Goal: Task Accomplishment & Management: Complete application form

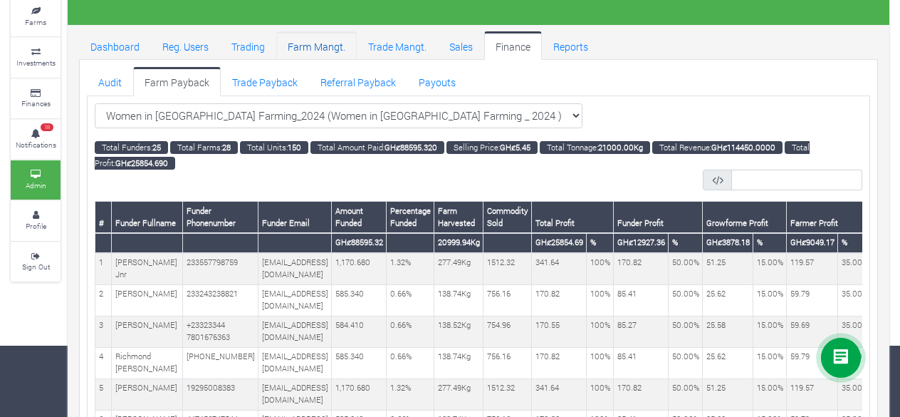
scroll to position [0, 452]
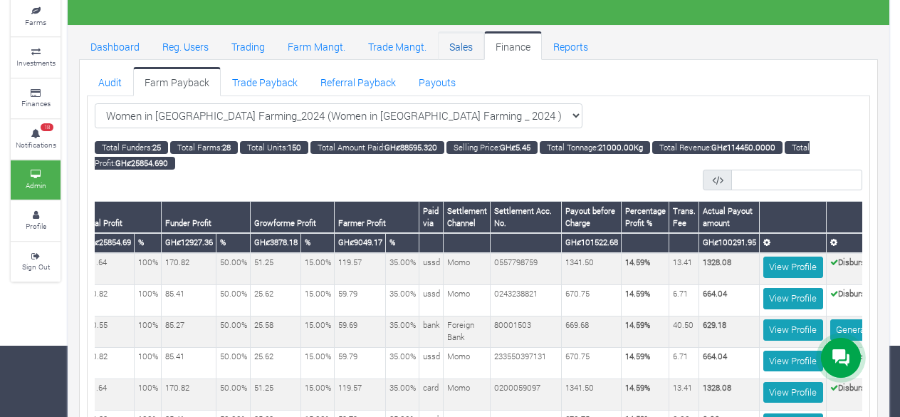
click at [452, 41] on link "Sales" at bounding box center [461, 45] width 46 height 28
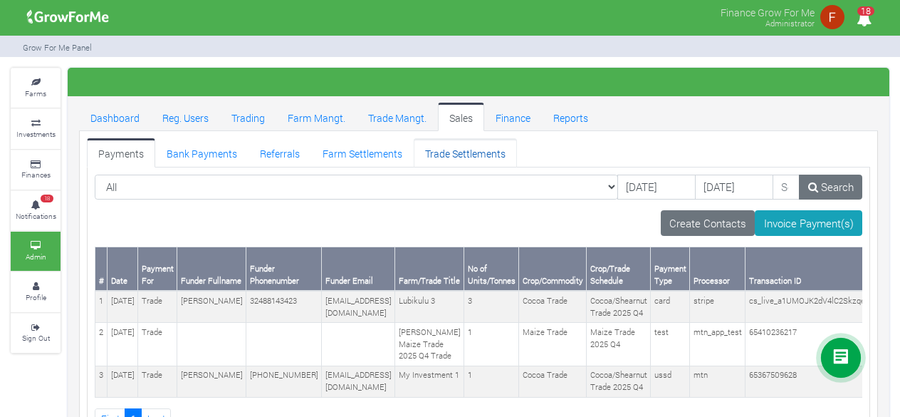
click at [453, 156] on link "Trade Settlements" at bounding box center [465, 152] width 103 height 28
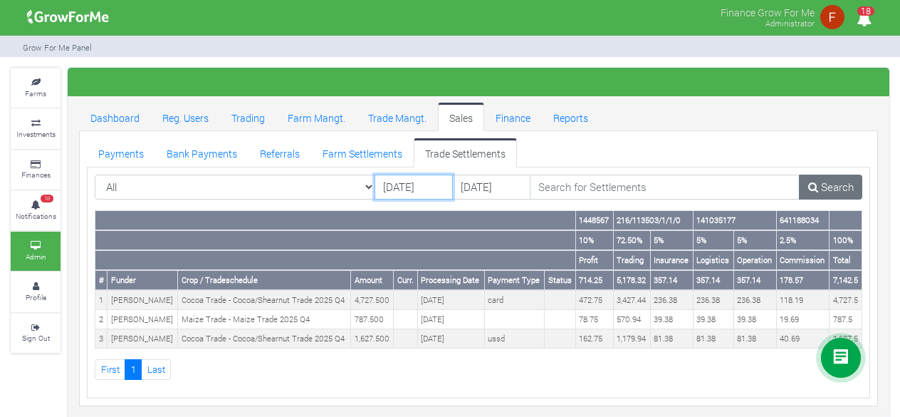
click at [402, 186] on input "21/09/2025" at bounding box center [414, 187] width 78 height 26
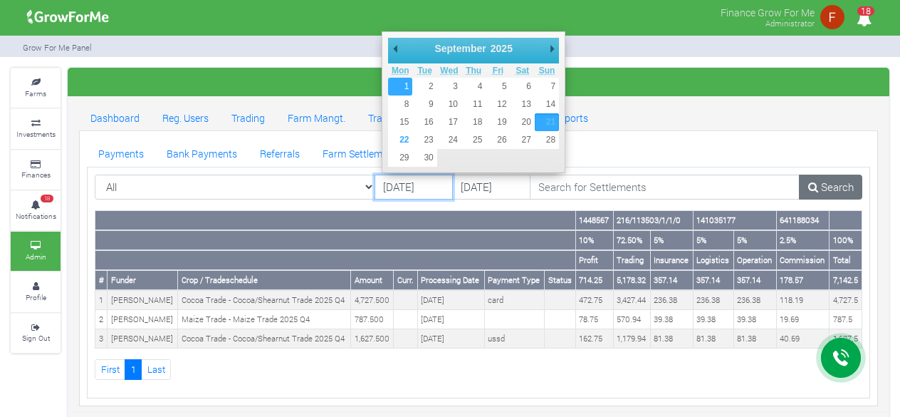
type input "01/09/2025"
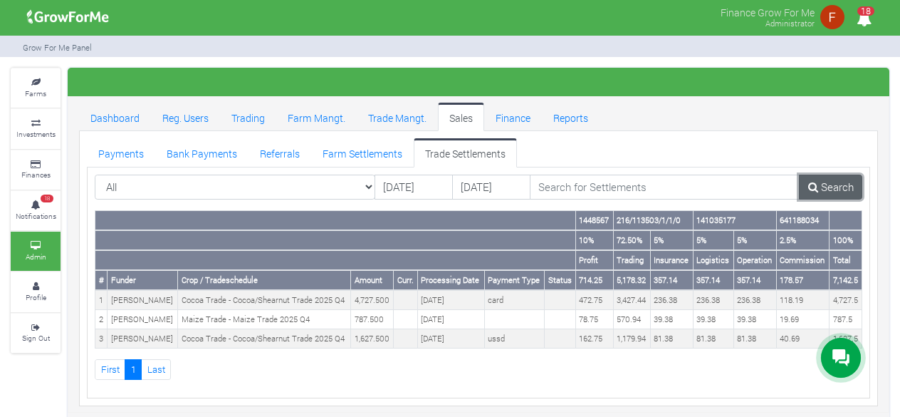
click at [819, 184] on link "Search" at bounding box center [830, 187] width 63 height 26
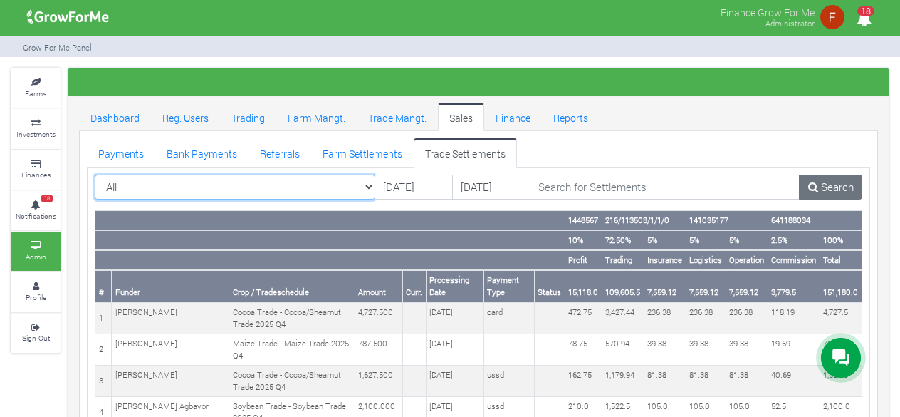
click at [372, 185] on select "All All AcresNano Soybean Trading - 2024 - (Soybean Trade)" at bounding box center [235, 187] width 281 height 26
select select "?tradeschedule=42"
click at [95, 174] on select "All All AcresNano Soybean Trading - 2024 - (Soybean Trade)" at bounding box center [235, 187] width 281 height 26
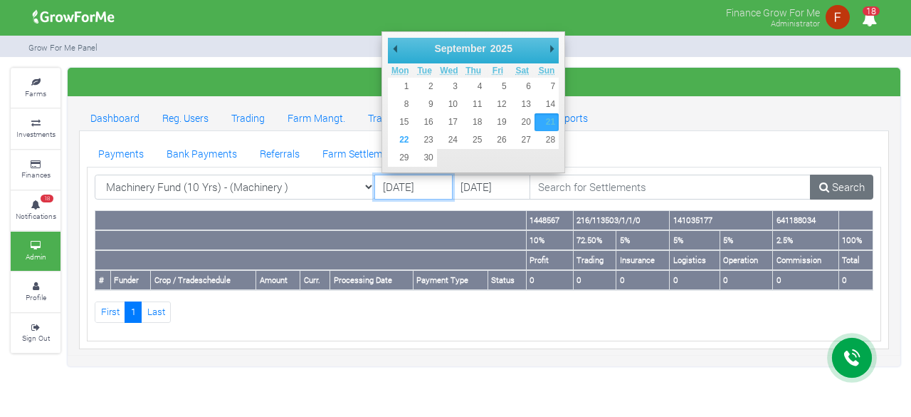
click at [426, 187] on input "21/09/2025" at bounding box center [414, 187] width 78 height 26
type input "01/07/2025"
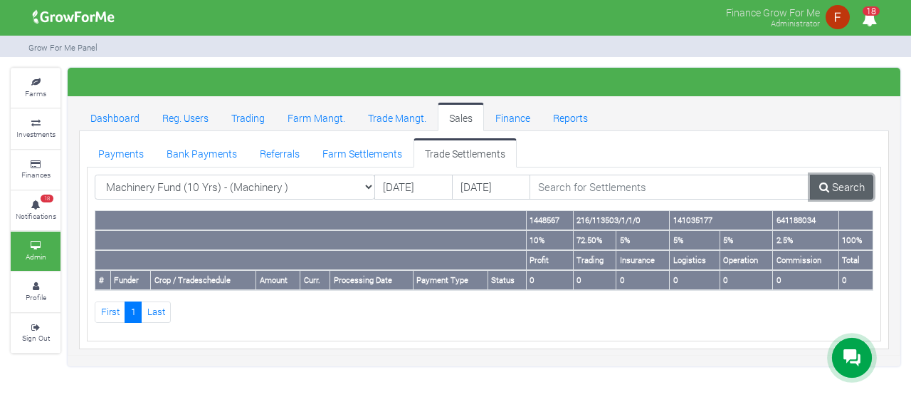
click at [837, 182] on link "Search" at bounding box center [841, 187] width 63 height 26
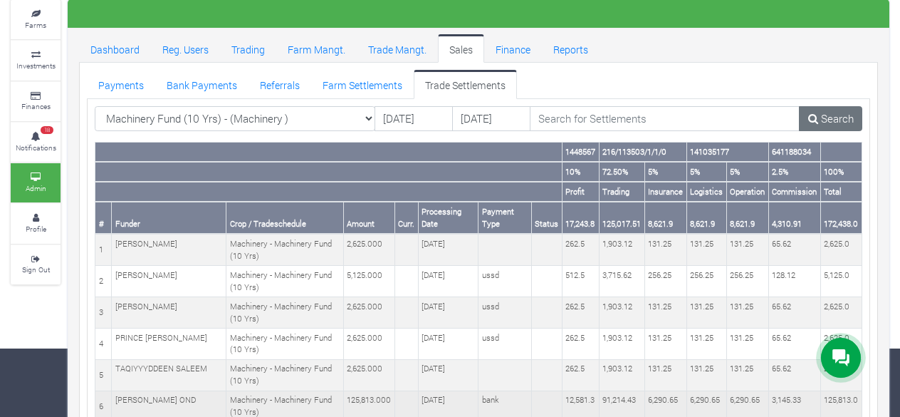
scroll to position [46, 0]
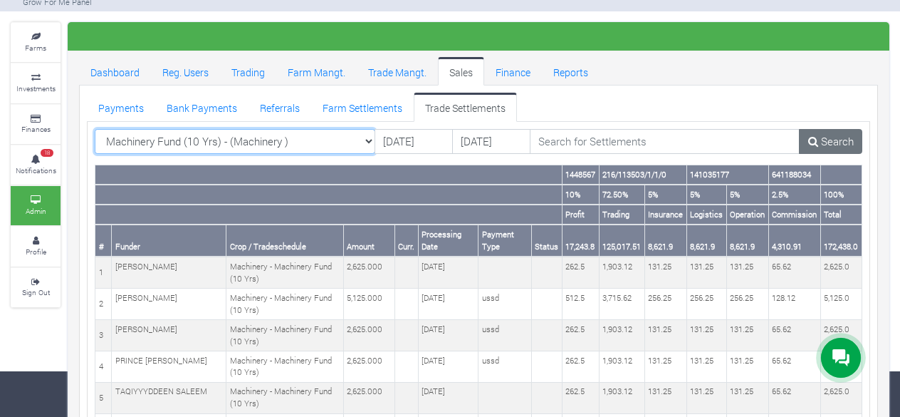
click at [364, 137] on select "Machinery Fund (10 Yrs) - (Machinery ) All AcresNano Soybean Trading - 2024 - (…" at bounding box center [235, 142] width 281 height 26
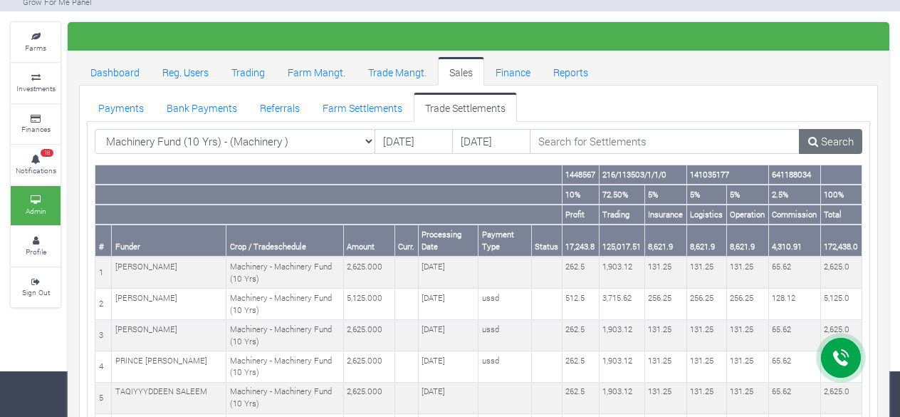
click at [639, 109] on ul "Payments Bank Payments Referrals Farm Settlements Trade Settlements" at bounding box center [478, 107] width 783 height 28
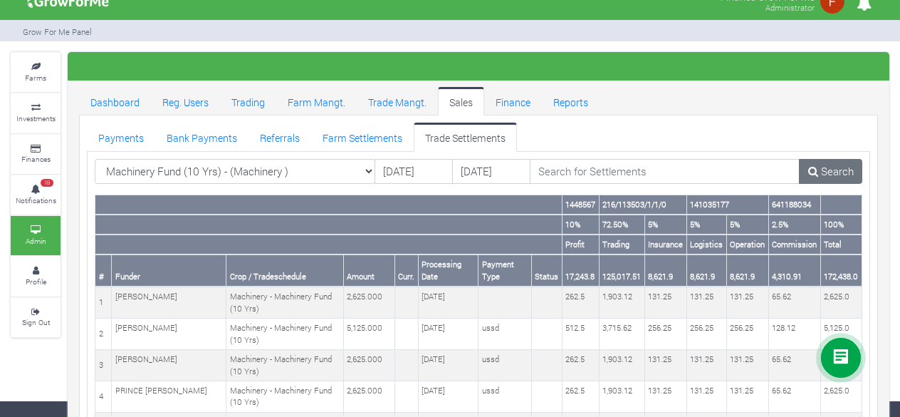
scroll to position [0, 0]
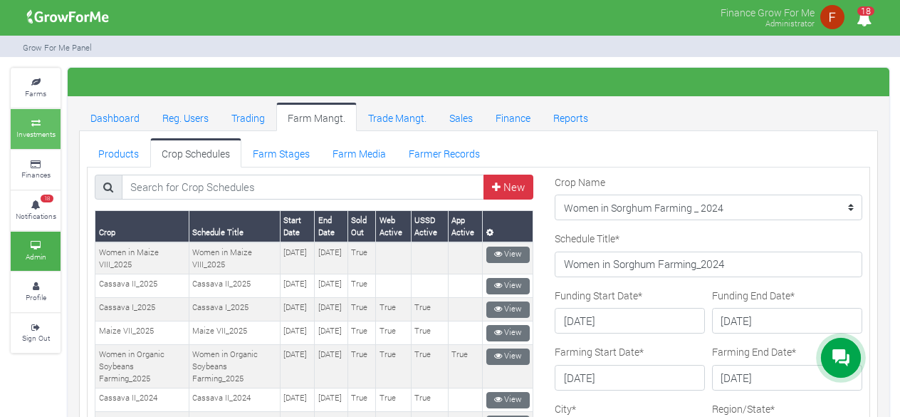
click at [45, 130] on small "Investments" at bounding box center [35, 134] width 39 height 10
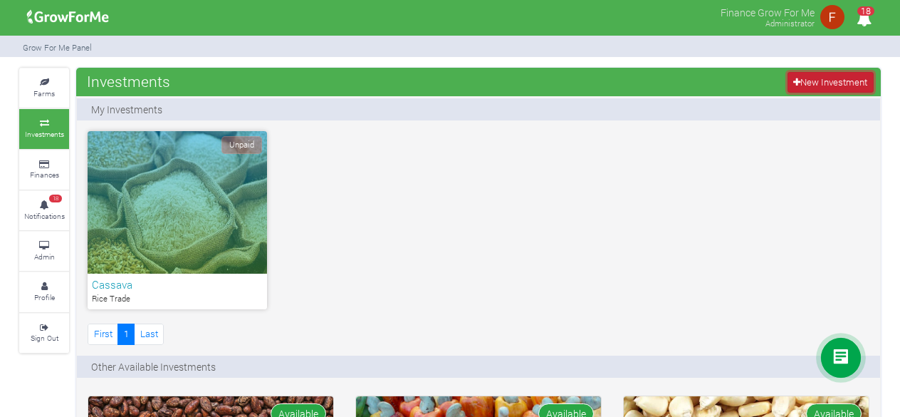
click at [840, 80] on link "New Investment" at bounding box center [831, 82] width 86 height 21
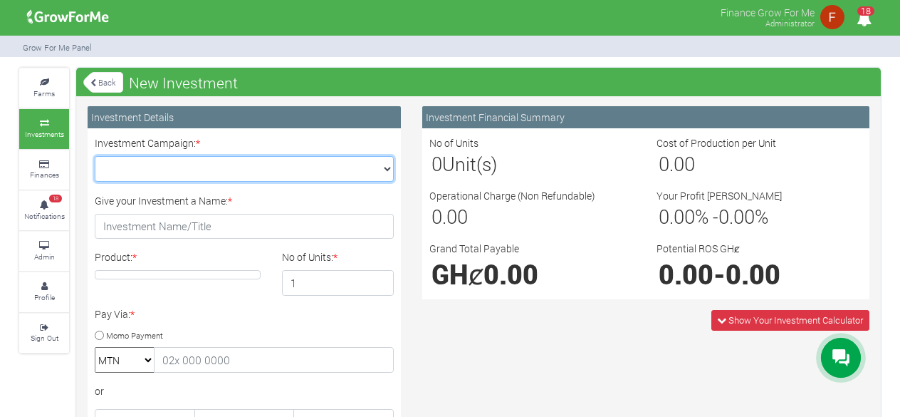
click at [343, 177] on select "Maize Trade 2025 Q4 (Maize Trade :: [DATE] - [DATE]) Cashew Trade 2025 Q4 (Cash…" at bounding box center [244, 169] width 299 height 26
select select "42"
click at [95, 156] on select "Maize Trade 2025 Q4 (Maize Trade :: [DATE] - [DATE]) Cashew Trade 2025 Q4 (Cash…" at bounding box center [244, 169] width 299 height 26
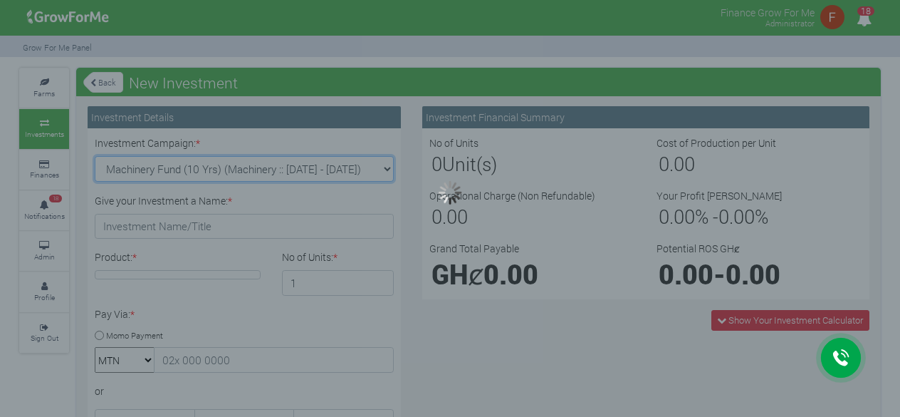
type input "1"
